Goal: Transaction & Acquisition: Purchase product/service

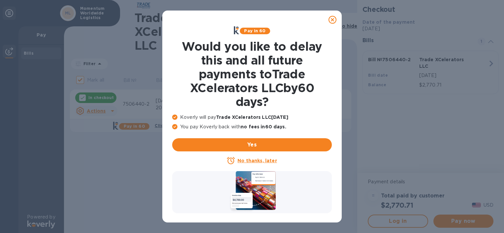
click at [262, 160] on u "No thanks, later" at bounding box center [256, 160] width 39 height 5
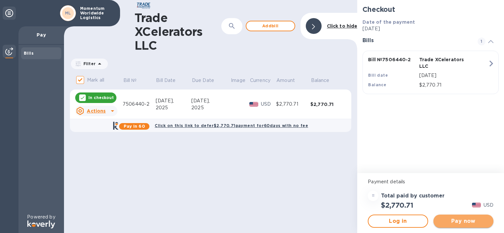
click at [451, 223] on span "Pay now" at bounding box center [462, 222] width 49 height 8
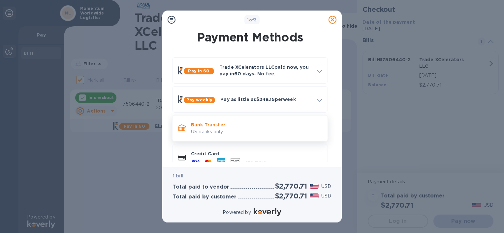
scroll to position [14, 0]
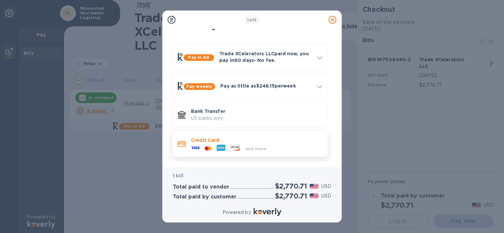
click at [256, 143] on p "Credit Card" at bounding box center [256, 140] width 131 height 7
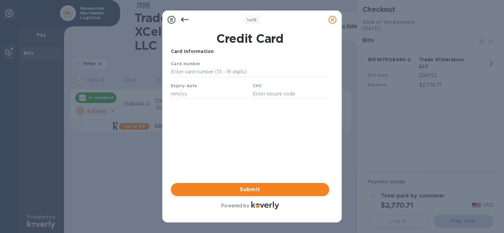
scroll to position [0, 0]
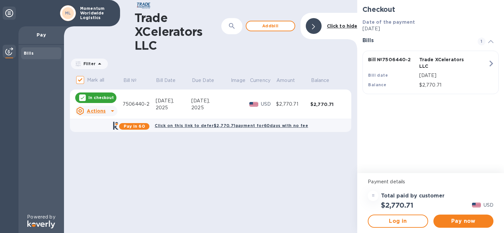
click at [111, 111] on icon at bounding box center [112, 111] width 3 height 2
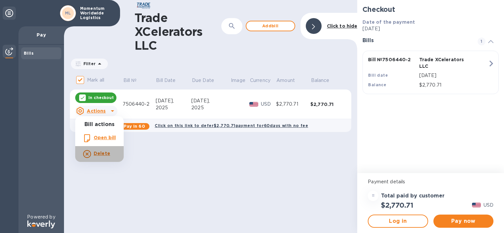
click at [103, 151] on b "Delete" at bounding box center [102, 153] width 16 height 5
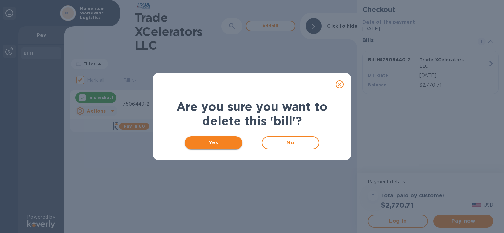
click at [211, 142] on span "Yes" at bounding box center [213, 143] width 47 height 8
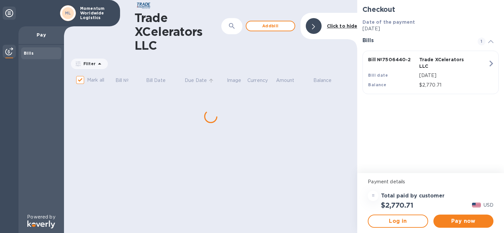
checkbox input "false"
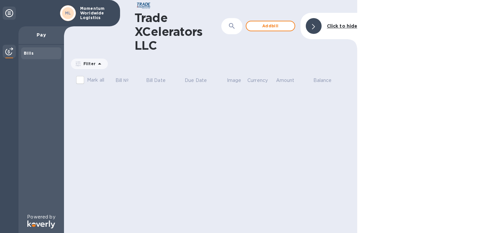
click at [333, 26] on b "Click to hide" at bounding box center [342, 25] width 31 height 5
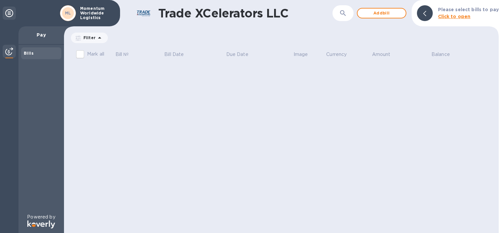
click at [422, 15] on div at bounding box center [425, 13] width 16 height 16
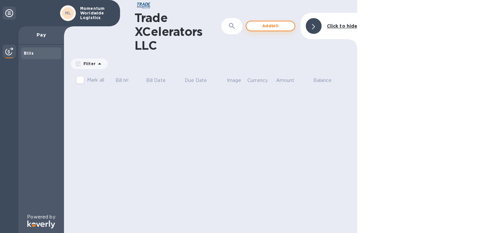
click at [269, 26] on span "Add bill" at bounding box center [271, 26] width 38 height 8
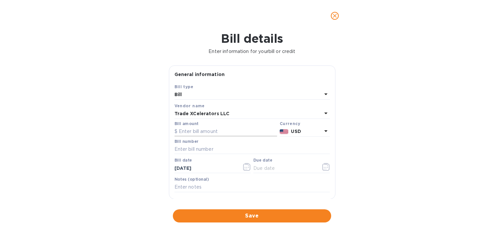
click at [183, 132] on input "text" at bounding box center [225, 132] width 103 height 10
type input "500"
click at [179, 149] on input "text" at bounding box center [251, 150] width 155 height 10
type input "7506252-1"
click at [256, 170] on input "text" at bounding box center [284, 169] width 62 height 10
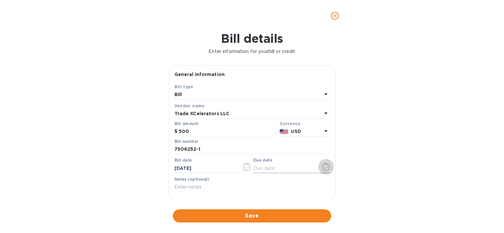
click at [324, 169] on icon "button" at bounding box center [326, 167] width 8 height 8
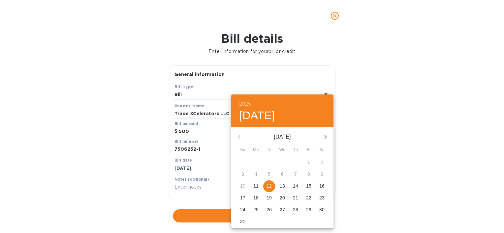
click at [311, 186] on p "15" at bounding box center [308, 186] width 5 height 7
type input "[DATE]"
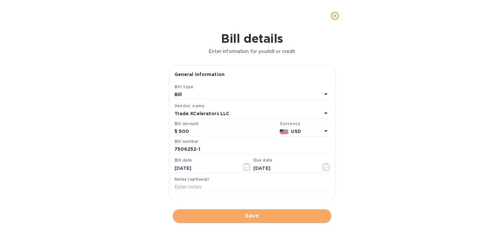
click at [231, 214] on span "Save" at bounding box center [252, 216] width 148 height 8
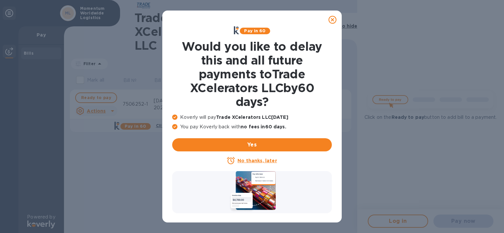
click at [245, 160] on u "No thanks, later" at bounding box center [256, 160] width 39 height 5
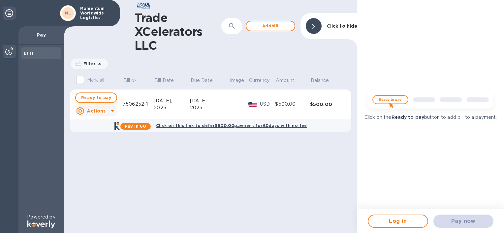
click at [88, 95] on span "Ready to pay" at bounding box center [96, 98] width 30 height 8
checkbox input "true"
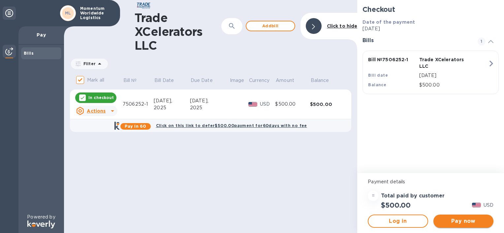
click at [465, 224] on span "Pay now" at bounding box center [462, 222] width 49 height 8
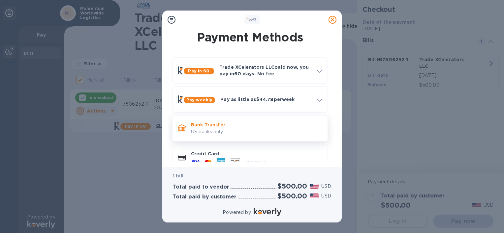
scroll to position [14, 0]
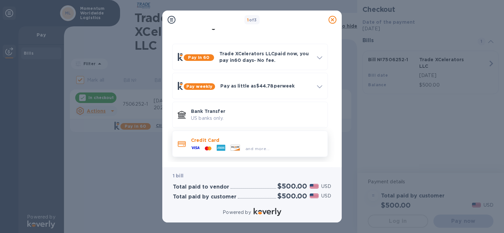
click at [249, 144] on div "and more..." at bounding box center [230, 149] width 84 height 10
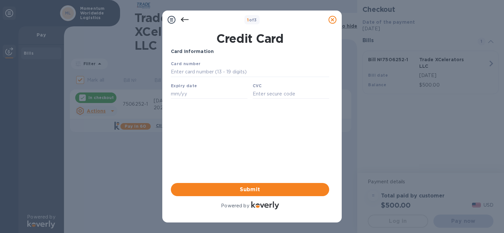
scroll to position [0, 0]
click at [192, 73] on input "text" at bounding box center [250, 72] width 158 height 10
type input "[CREDIT_CARD_NUMBER]"
click at [192, 98] on input "text" at bounding box center [209, 94] width 76 height 10
type input "10/28"
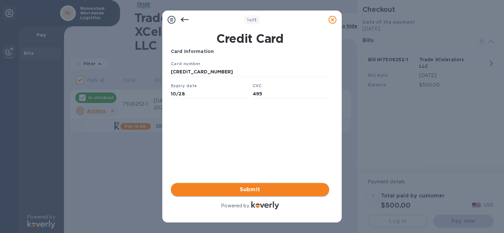
type input "495"
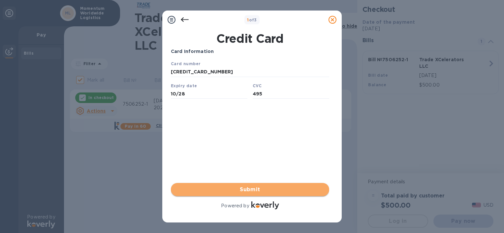
click at [249, 187] on span "Submit" at bounding box center [250, 190] width 148 height 8
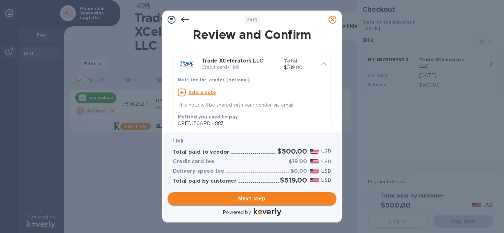
click at [258, 202] on span "Next step" at bounding box center [252, 199] width 158 height 8
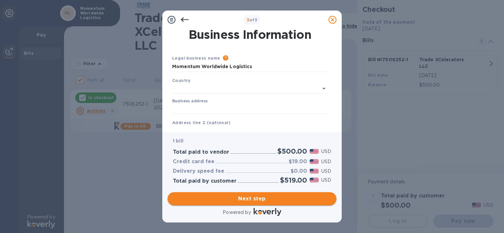
type input "[GEOGRAPHIC_DATA]"
click at [253, 200] on span "Next step" at bounding box center [252, 199] width 158 height 8
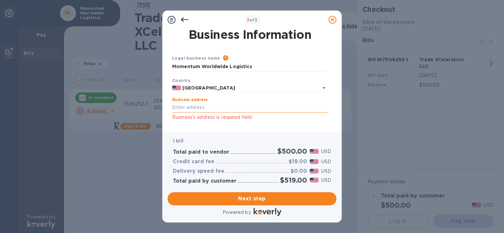
click at [199, 106] on input "Business address" at bounding box center [250, 108] width 156 height 10
type input "[STREET_ADDRESS]"
type input "[GEOGRAPHIC_DATA]"
type input "FL"
type input "33166"
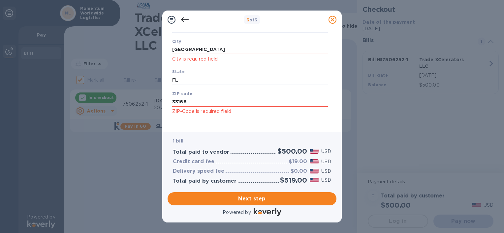
scroll to position [116, 0]
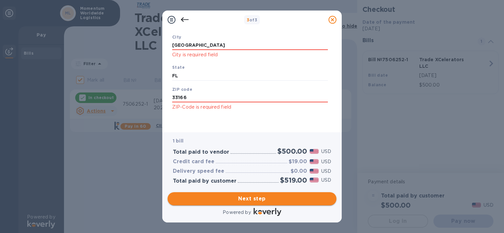
click at [266, 195] on span "Next step" at bounding box center [252, 199] width 158 height 8
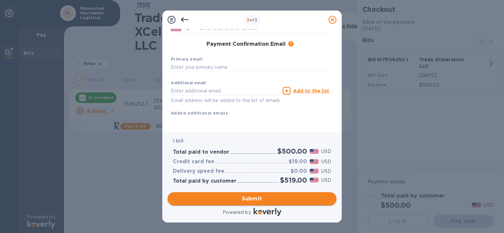
scroll to position [105, 0]
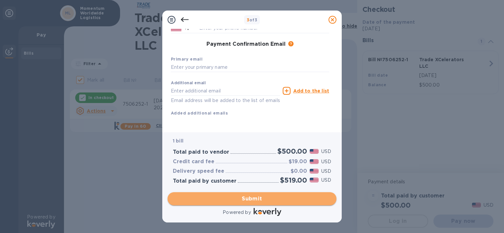
click at [266, 199] on span "Submit" at bounding box center [252, 199] width 158 height 8
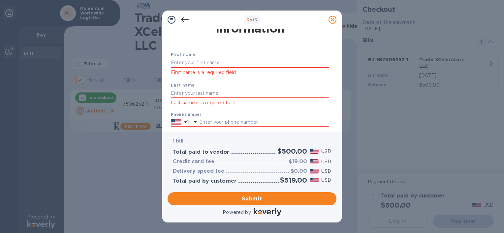
scroll to position [12, 0]
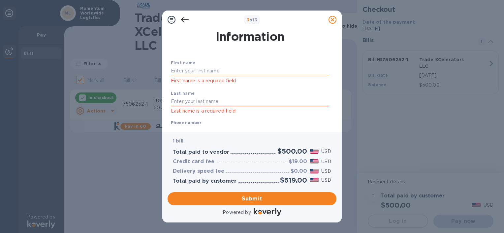
click at [271, 69] on input "text" at bounding box center [250, 71] width 158 height 10
type input "[PERSON_NAME]"
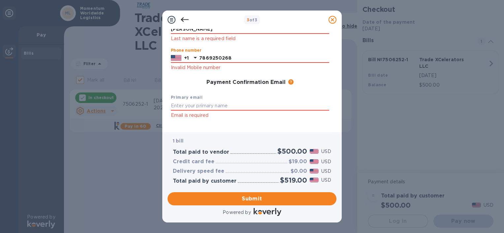
scroll to position [86, 0]
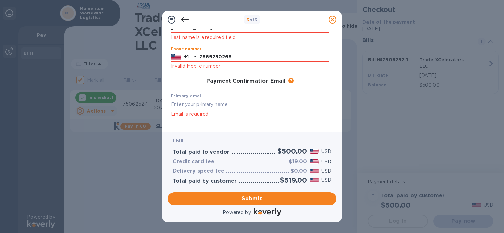
type input "7869250268"
click at [254, 104] on input "text" at bounding box center [250, 105] width 158 height 10
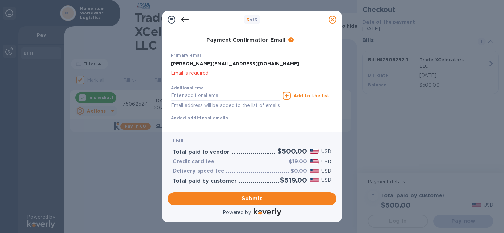
scroll to position [140, 0]
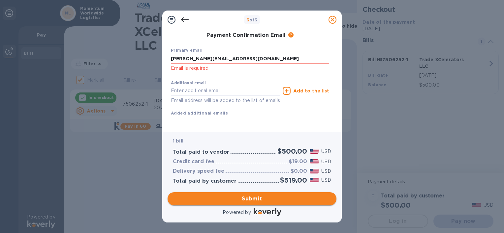
type input "[PERSON_NAME][EMAIL_ADDRESS][DOMAIN_NAME]"
click at [258, 199] on span "Submit" at bounding box center [252, 199] width 158 height 8
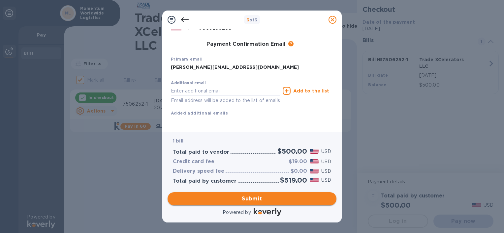
scroll to position [105, 0]
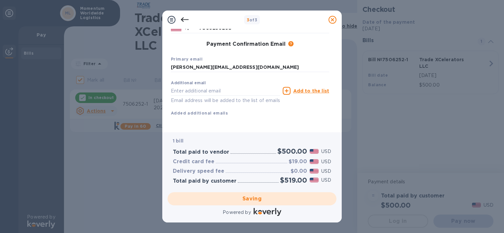
checkbox input "false"
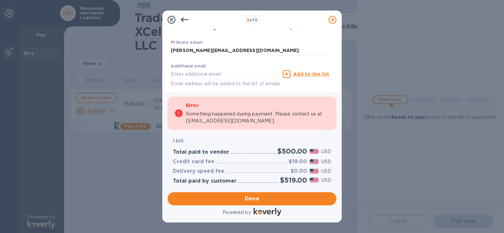
scroll to position [0, 0]
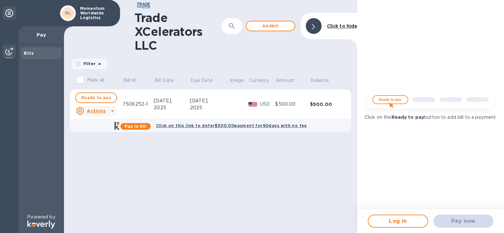
click at [301, 8] on div "Trade XCelerators LLC ​ Add [PERSON_NAME] to hide" at bounding box center [210, 26] width 293 height 52
